Goal: Find specific page/section: Find specific page/section

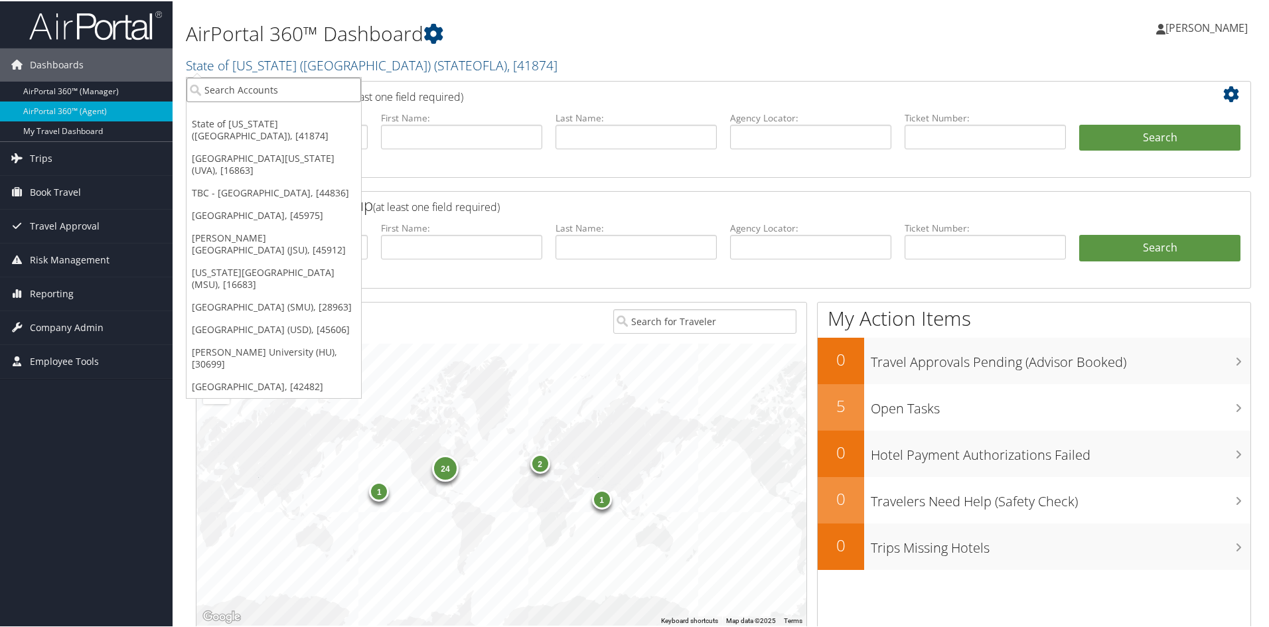
click at [314, 94] on input "search" at bounding box center [273, 88] width 174 height 25
type input "abilen"
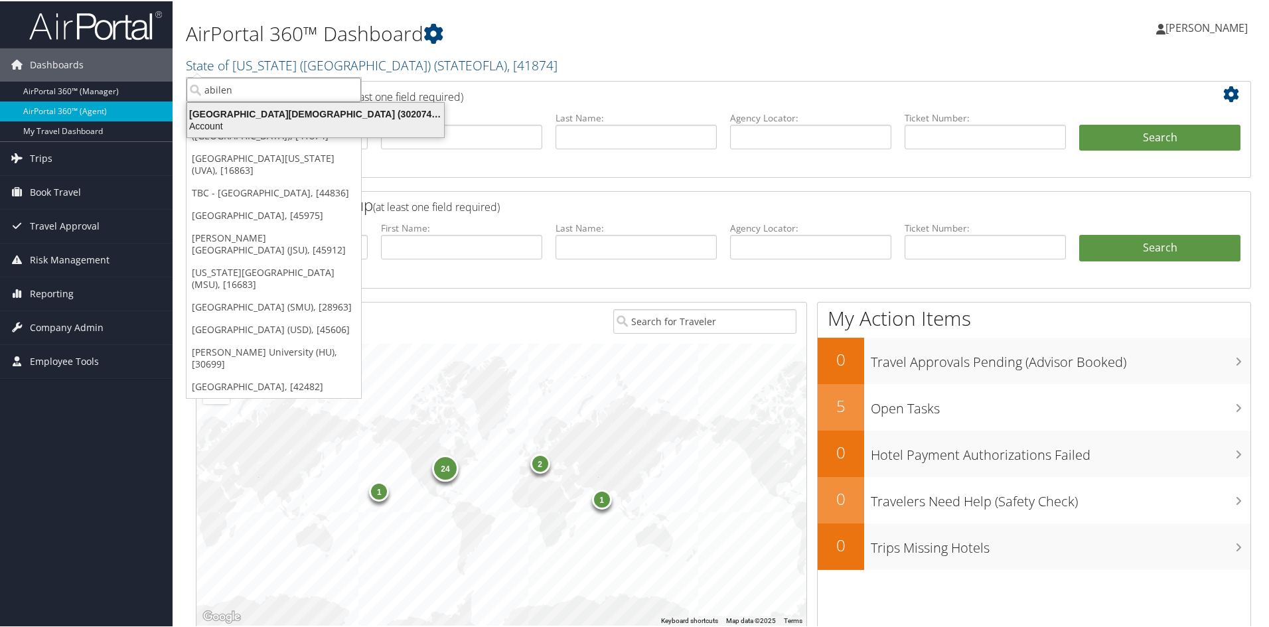
click at [312, 107] on div "Abilene Christian University (302074), [45966]" at bounding box center [315, 113] width 273 height 12
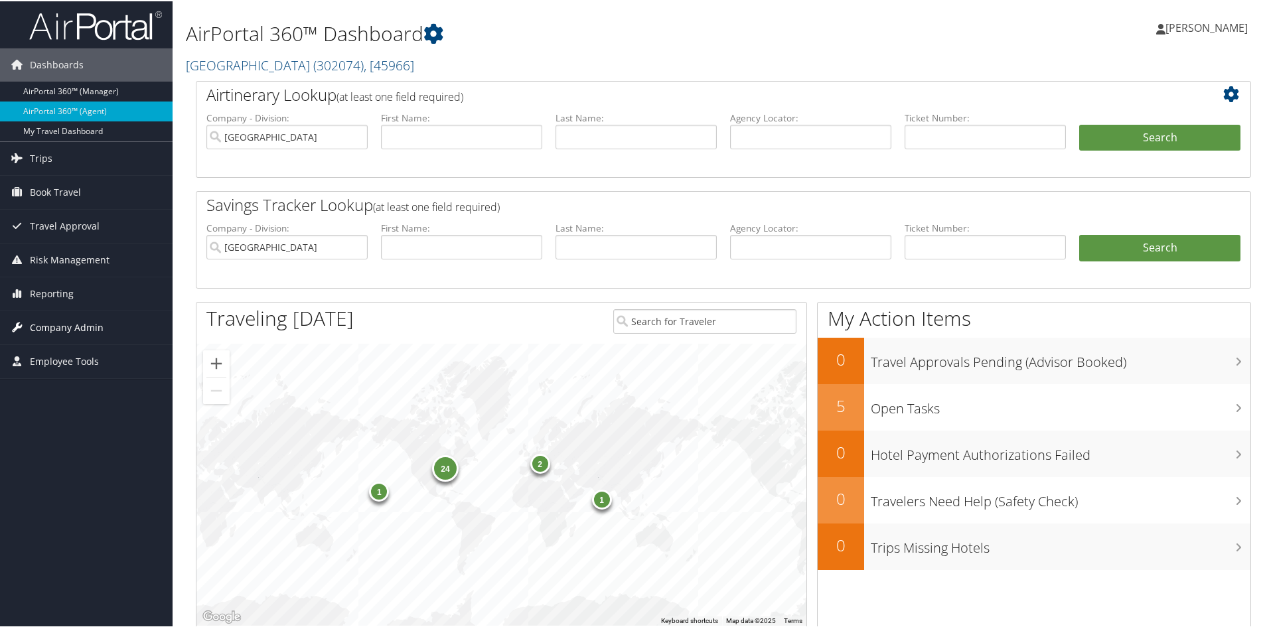
click at [67, 327] on span "Company Admin" at bounding box center [67, 326] width 74 height 33
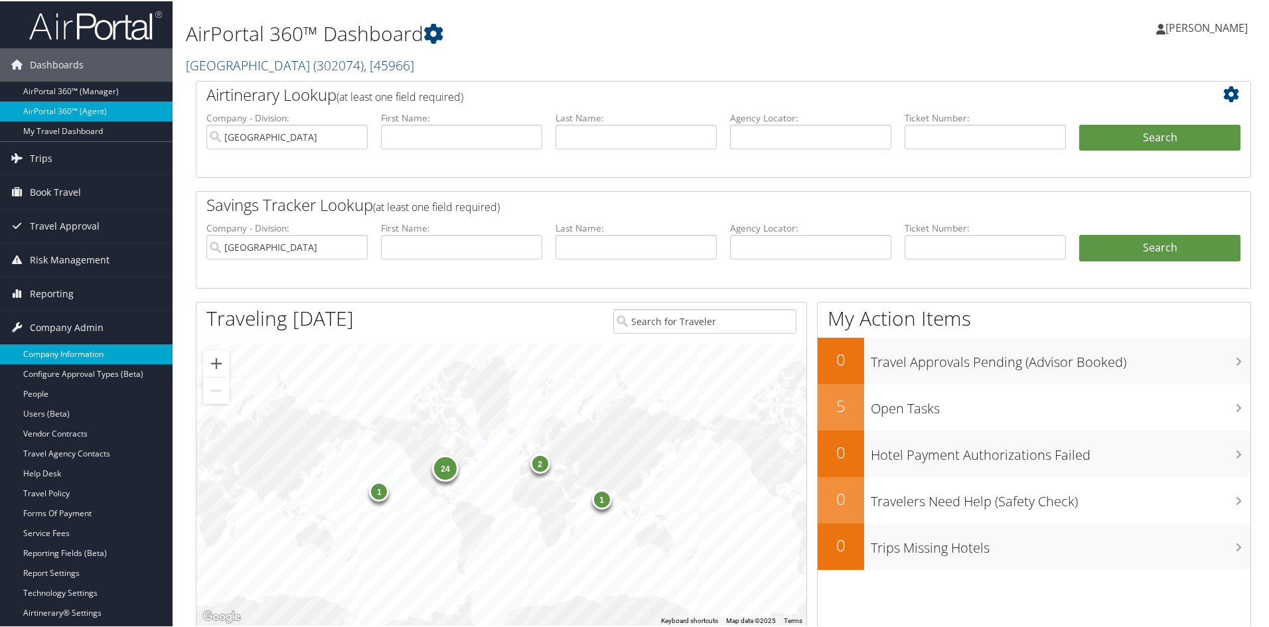
click at [70, 352] on link "Company Information" at bounding box center [86, 353] width 172 height 20
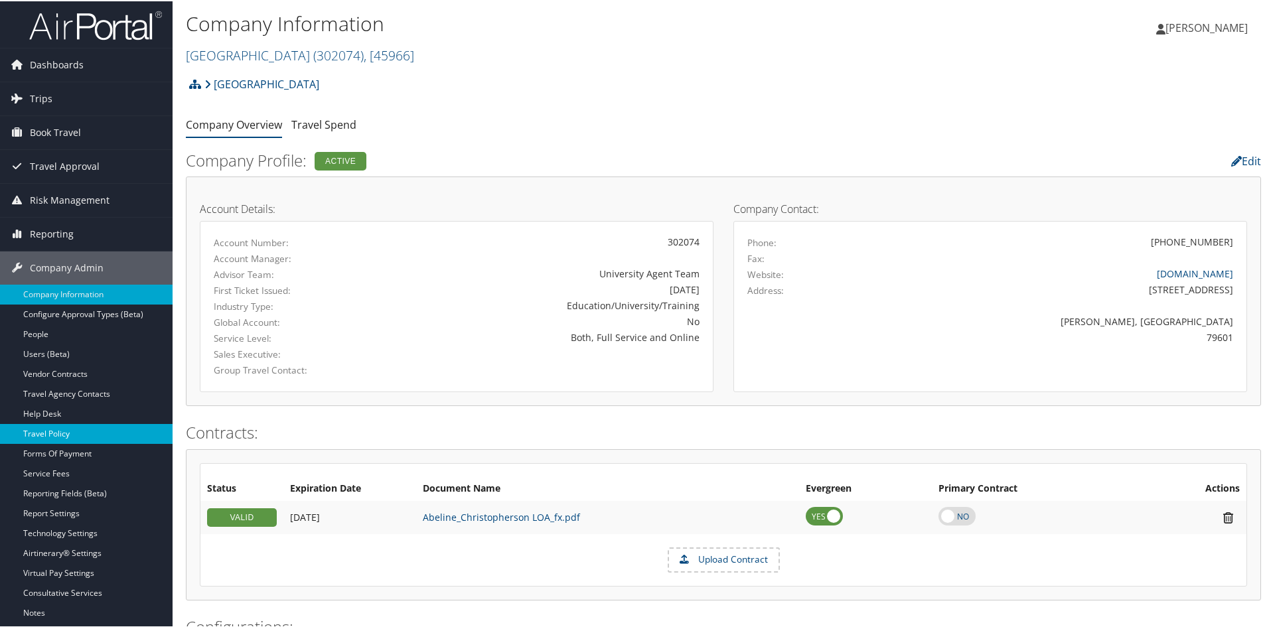
click at [64, 433] on link "Travel Policy" at bounding box center [86, 433] width 172 height 20
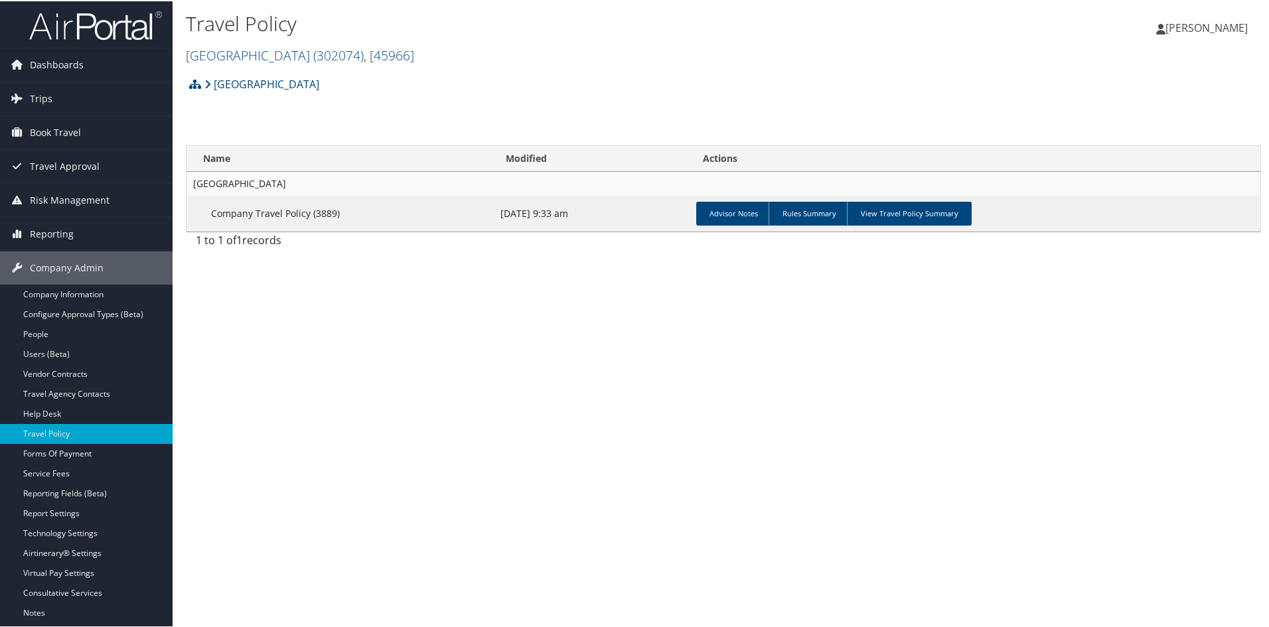
click at [904, 214] on link "View Travel Policy Summary" at bounding box center [909, 212] width 125 height 24
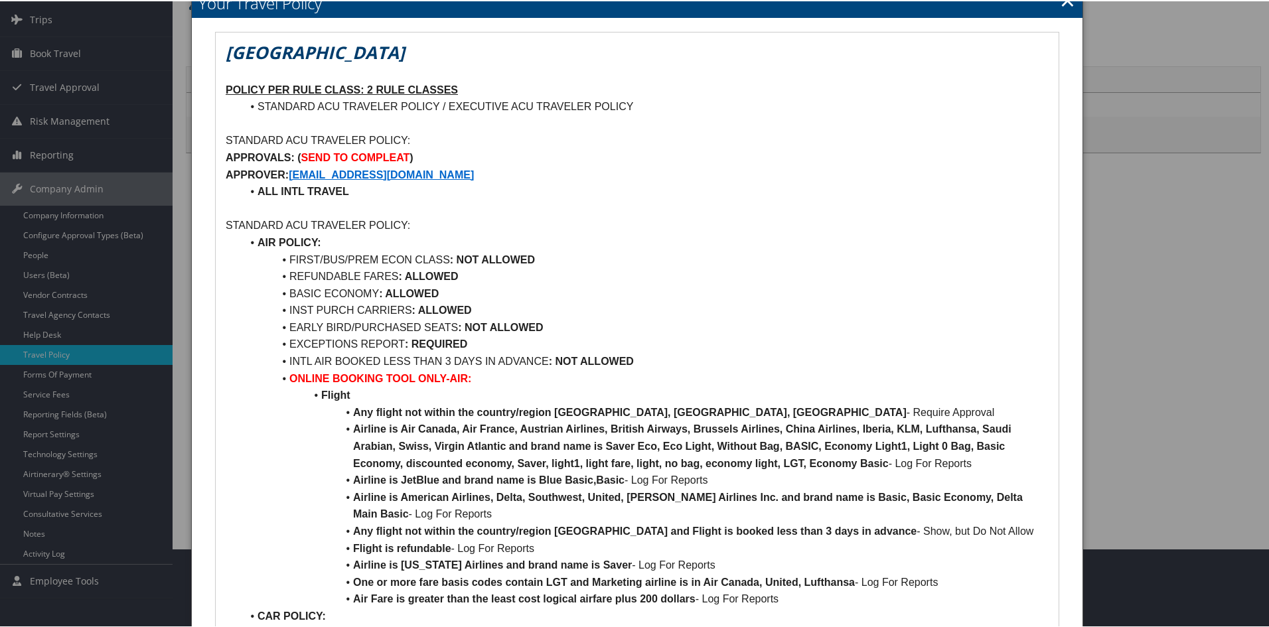
scroll to position [66, 0]
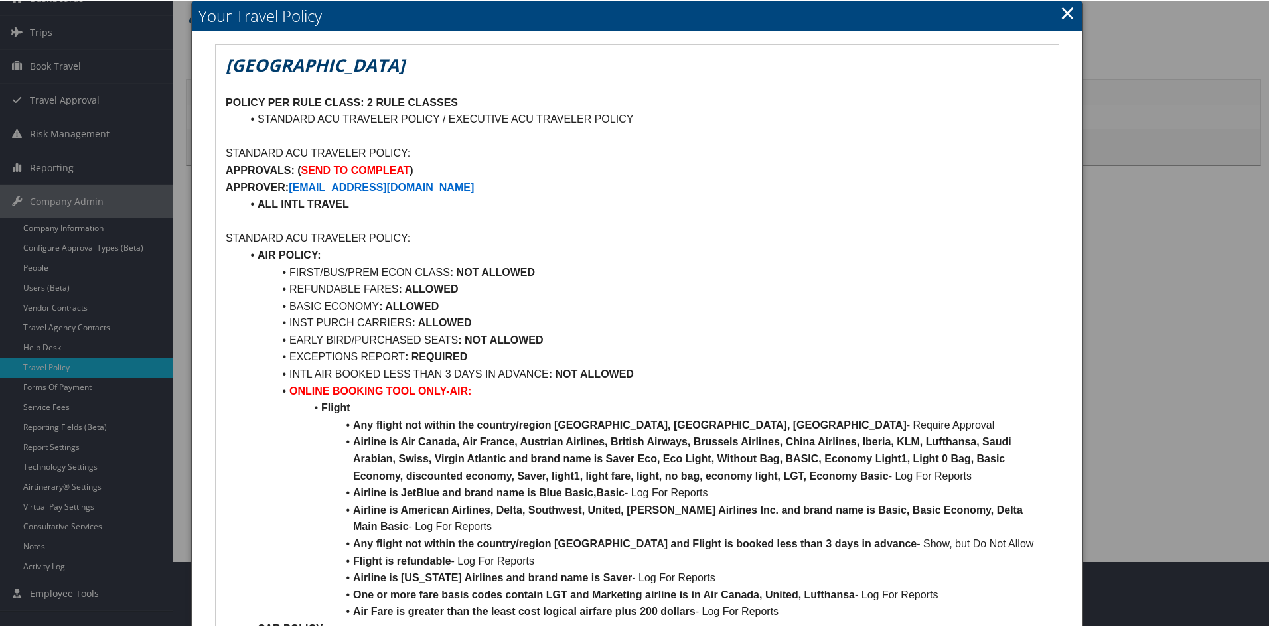
click at [60, 225] on div at bounding box center [637, 313] width 1274 height 627
click at [1068, 9] on link "×" at bounding box center [1067, 11] width 15 height 27
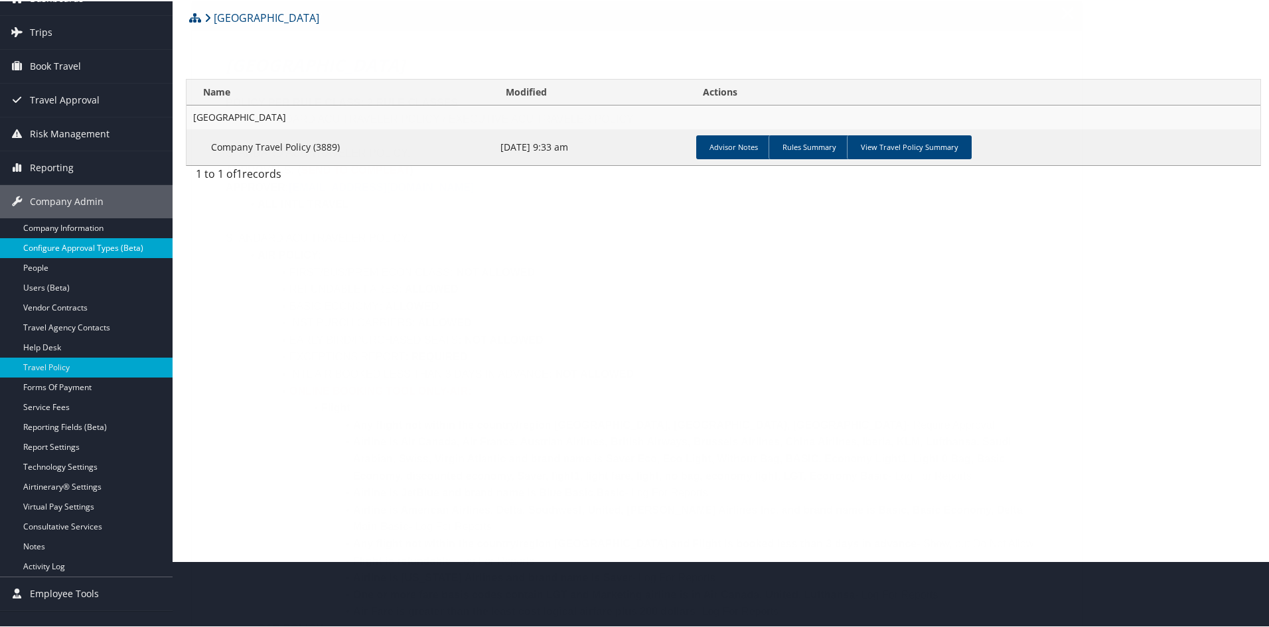
scroll to position [49, 0]
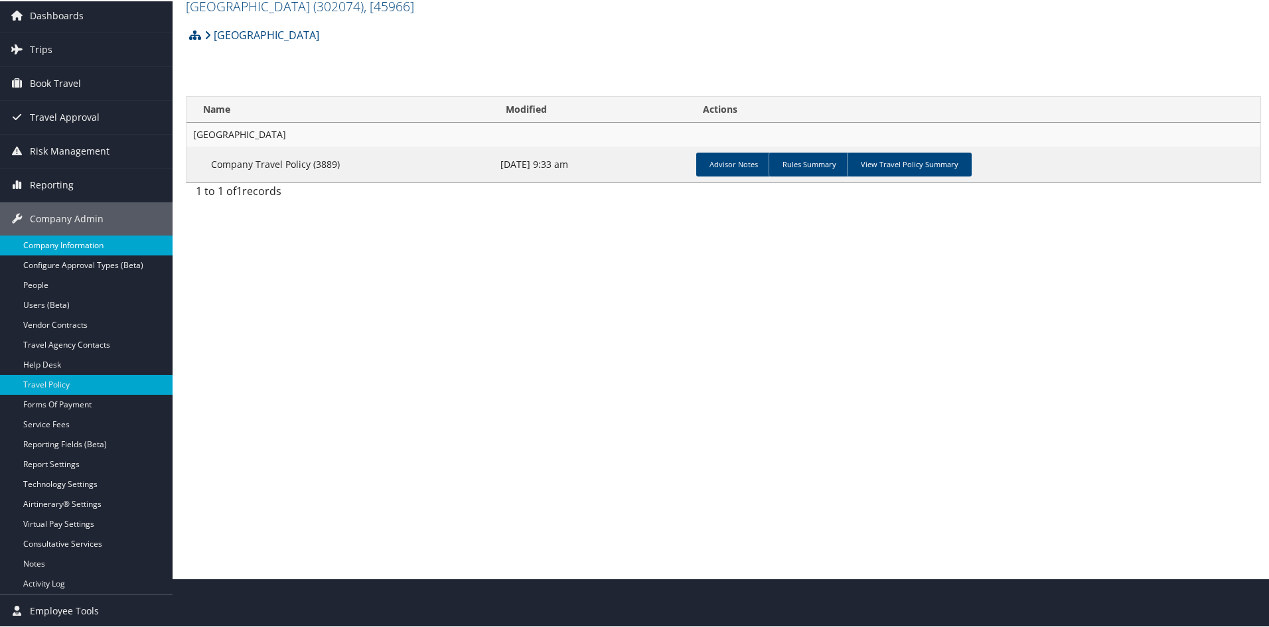
click at [73, 240] on link "Company Information" at bounding box center [86, 244] width 172 height 20
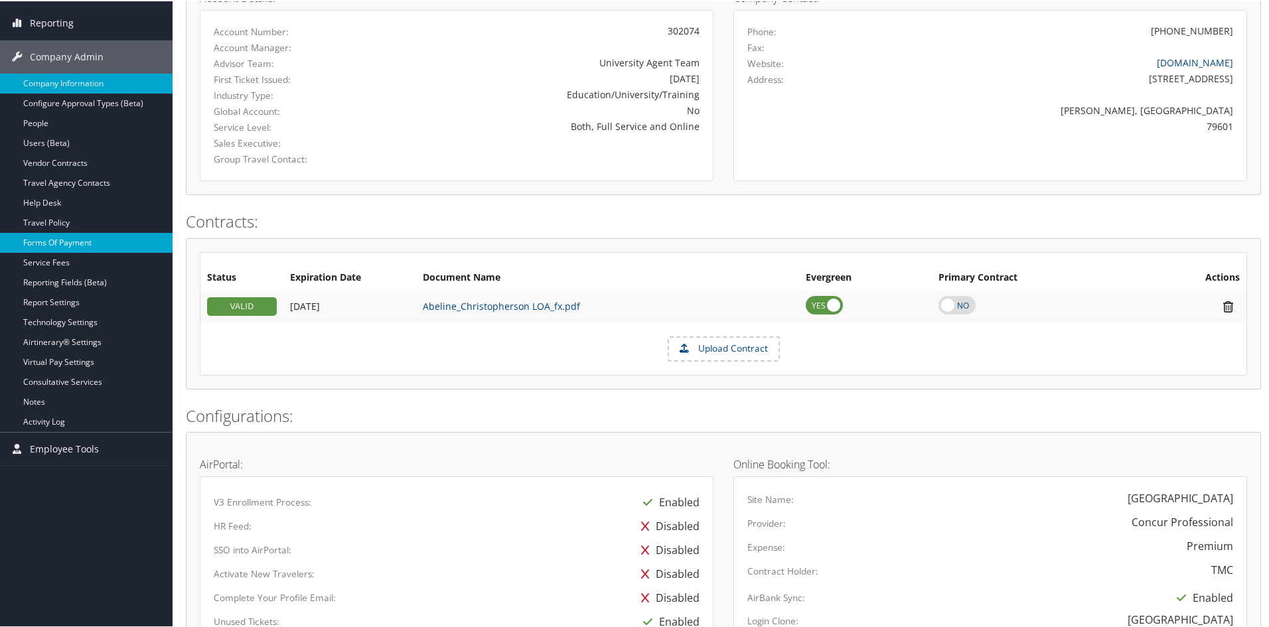
scroll to position [199, 0]
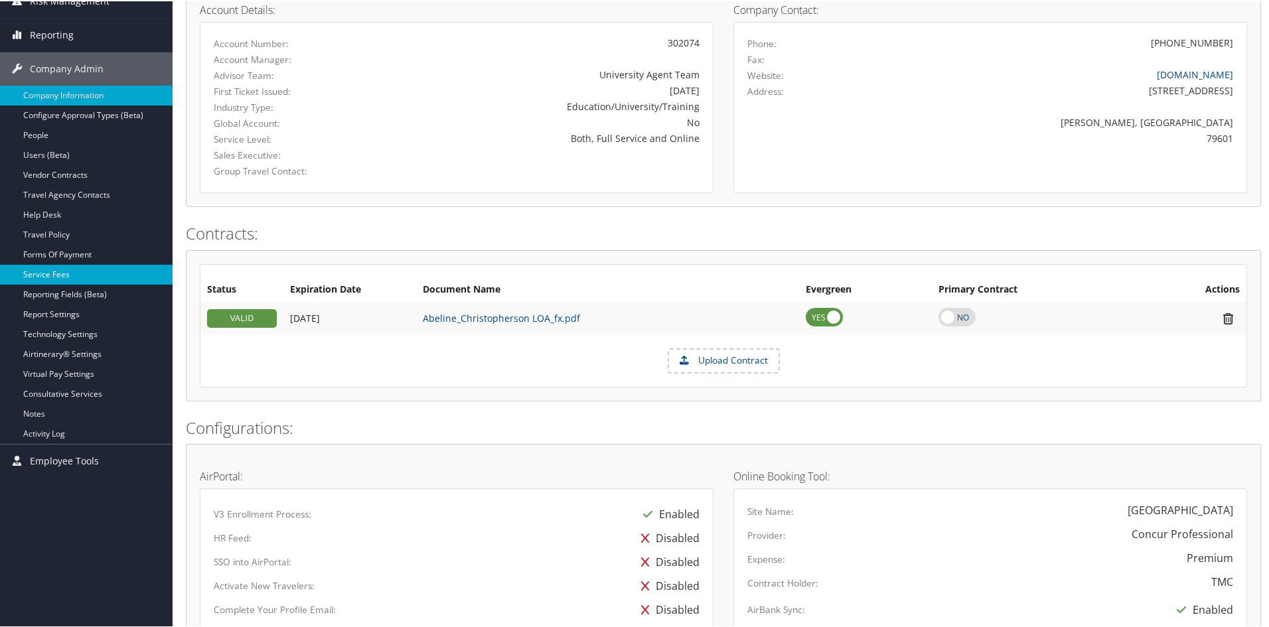
click at [64, 276] on link "Service Fees" at bounding box center [86, 273] width 172 height 20
